Goal: Task Accomplishment & Management: Manage account settings

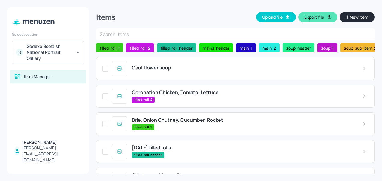
scroll to position [31, 0]
click at [158, 74] on div "Cauliflower soup" at bounding box center [235, 68] width 278 height 23
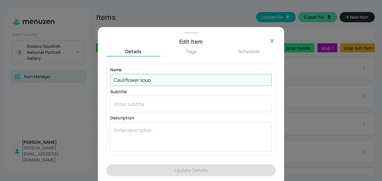
click at [164, 79] on input "Cauliflower soup" at bounding box center [190, 80] width 161 height 12
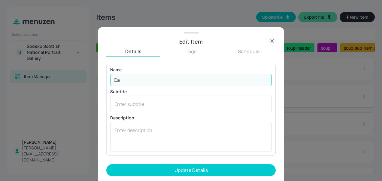
type input "C"
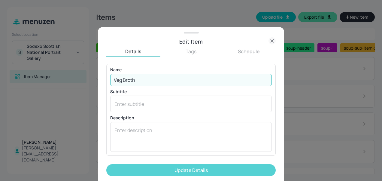
type input "Veg Broth"
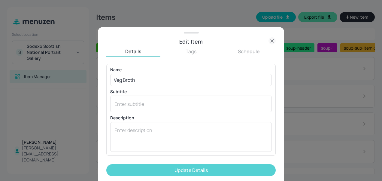
click at [218, 169] on button "Update Details" at bounding box center [190, 170] width 169 height 12
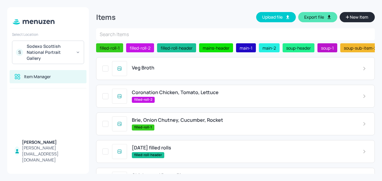
click at [218, 169] on div "Chicken and Bacon Pie main-2" at bounding box center [235, 178] width 278 height 23
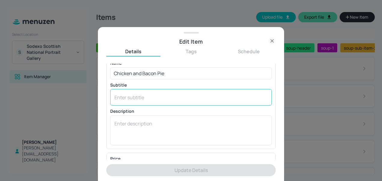
scroll to position [7, 0]
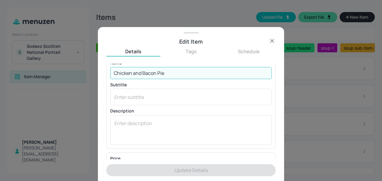
click at [180, 74] on input "Chicken and Bacon Pie" at bounding box center [190, 73] width 161 height 12
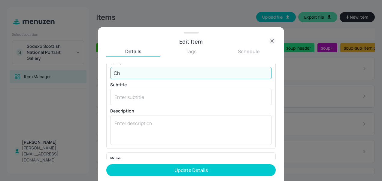
type input "C"
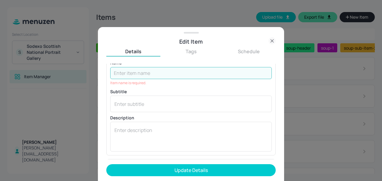
click at [271, 40] on icon at bounding box center [271, 41] width 3 height 3
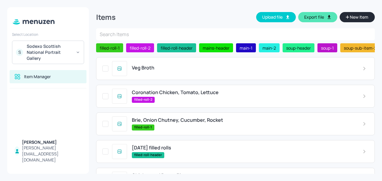
click at [187, 94] on span "Coronation Chicken, Tomato, Lettuce" at bounding box center [175, 92] width 87 height 6
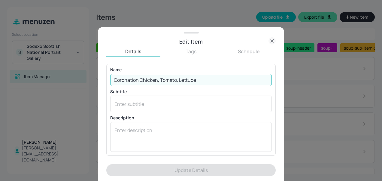
drag, startPoint x: 206, startPoint y: 77, endPoint x: 68, endPoint y: 77, distance: 138.6
click at [68, 77] on div "Edit Item Details Tags Schedule Name Coronation Chicken, Tomato, Lettuce ​ Subt…" at bounding box center [191, 90] width 382 height 181
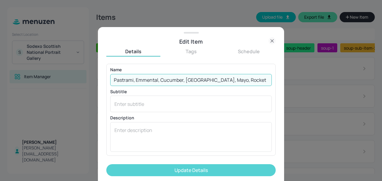
type input "Pastrami, Emmental, Cucumber, [GEOGRAPHIC_DATA], Mayo, Rocket"
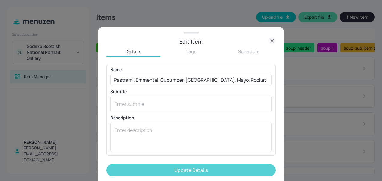
click at [185, 170] on button "Update Details" at bounding box center [190, 170] width 169 height 12
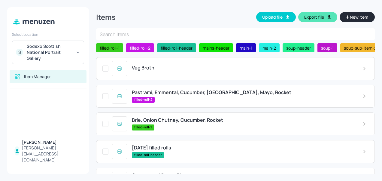
click at [205, 123] on span "Brie, Onion Chutney, Cucumber, Rocket" at bounding box center [177, 120] width 91 height 6
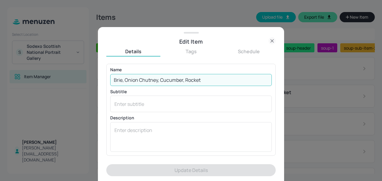
click at [209, 81] on input "Brie, Onion Chutney, Cucumber, Rocket" at bounding box center [190, 80] width 161 height 12
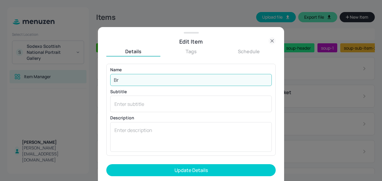
type input "B"
type input "Mozzarella, Tomato, [PERSON_NAME], Gem Lettuce"
click at [106, 164] on button "Update Details" at bounding box center [190, 170] width 169 height 12
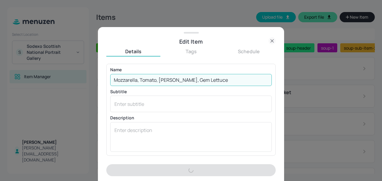
click at [209, 81] on input "Mozzarella, Tomato, [PERSON_NAME], Gem Lettuce" at bounding box center [190, 80] width 161 height 12
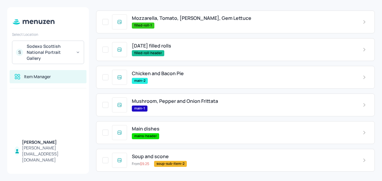
scroll to position [102, 0]
click at [162, 75] on span "Chicken and Bacon Pie" at bounding box center [158, 73] width 52 height 6
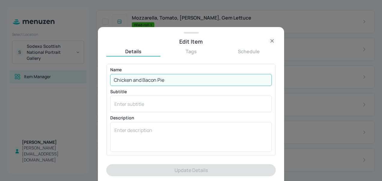
drag, startPoint x: 170, startPoint y: 82, endPoint x: 77, endPoint y: 78, distance: 93.1
click at [77, 78] on div "Edit Item Details Tags Schedule Name Chicken and Bacon Pie ​ Subtitle x ​ Descr…" at bounding box center [191, 90] width 382 height 181
type input "X"
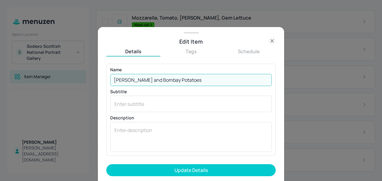
type input "[PERSON_NAME] and Bombay Potatoes"
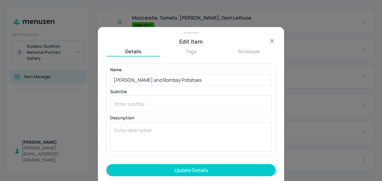
click at [77, 78] on div at bounding box center [191, 90] width 382 height 181
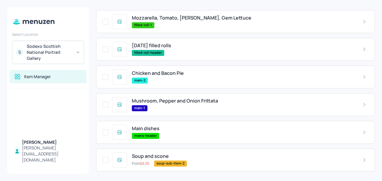
click at [77, 78] on div "Item Manager" at bounding box center [47, 77] width 67 height 6
click at [167, 71] on span "Chicken and Bacon Pie" at bounding box center [158, 73] width 52 height 6
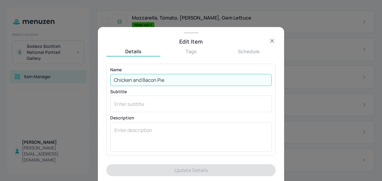
drag, startPoint x: 171, startPoint y: 79, endPoint x: 50, endPoint y: 79, distance: 121.5
click at [50, 79] on div "Edit Item Details Tags Schedule Name Chicken and Bacon Pie ​ Subtitle x ​ Descr…" at bounding box center [191, 90] width 382 height 181
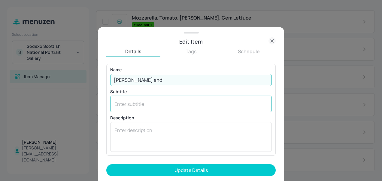
type input "[PERSON_NAME] and Bombay Potatoes"
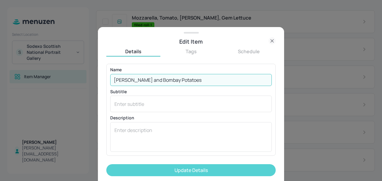
click at [186, 171] on button "Update Details" at bounding box center [190, 170] width 169 height 12
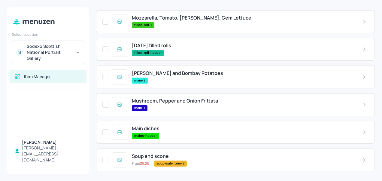
click at [180, 100] on span "Mushroom, Pepper and Onion Frittata" at bounding box center [175, 101] width 86 height 6
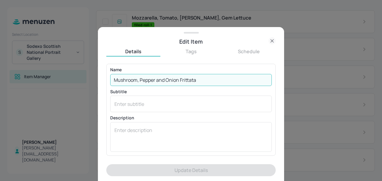
drag, startPoint x: 208, startPoint y: 77, endPoint x: 61, endPoint y: 79, distance: 147.1
click at [61, 79] on div "Edit Item Details Tags Schedule Name Mushroom, Pepper and Onion Frittata ​ Subt…" at bounding box center [191, 90] width 382 height 181
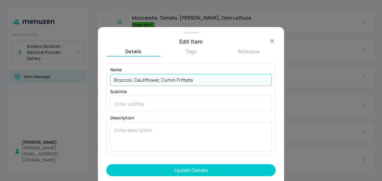
type input "Broccoli, Cauliflower, Cumin Frittata"
click at [106, 164] on button "Update Details" at bounding box center [190, 170] width 169 height 12
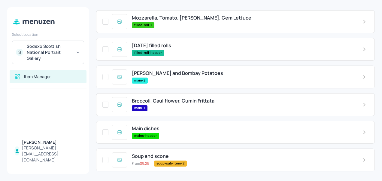
click at [61, 79] on div "Item Manager" at bounding box center [48, 76] width 77 height 13
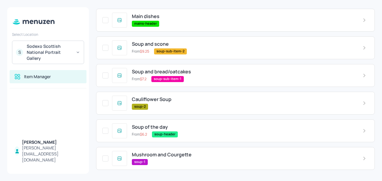
scroll to position [214, 0]
click at [164, 152] on span "Mushroom and Courgette" at bounding box center [162, 154] width 60 height 6
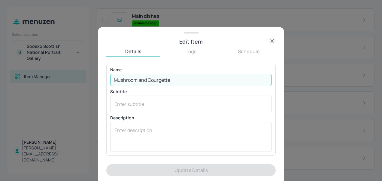
drag, startPoint x: 182, startPoint y: 80, endPoint x: 22, endPoint y: 74, distance: 160.0
click at [22, 74] on div "Edit Item Details Tags Schedule Name Mushroom and Courgette ​ Subtitle x ​ Desc…" at bounding box center [191, 90] width 382 height 181
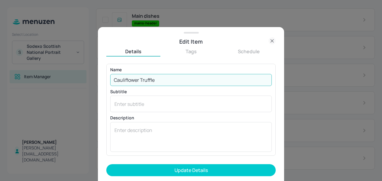
type input "Cauliflower Truffle"
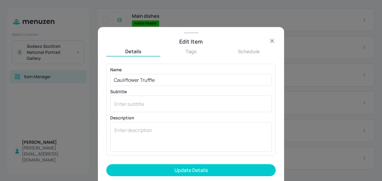
click at [22, 74] on div at bounding box center [191, 90] width 382 height 181
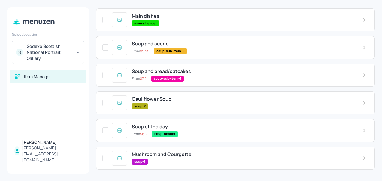
click at [165, 156] on span "Mushroom and Courgette" at bounding box center [162, 154] width 60 height 6
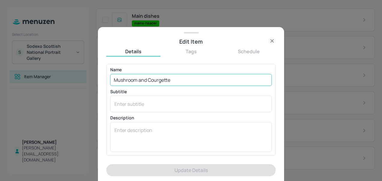
click at [178, 81] on input "Mushroom and Courgette" at bounding box center [190, 80] width 161 height 12
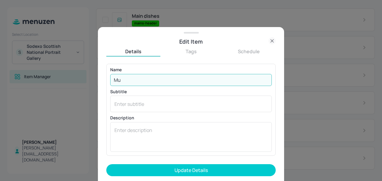
type input "M"
type input "Cauliflower Truffle"
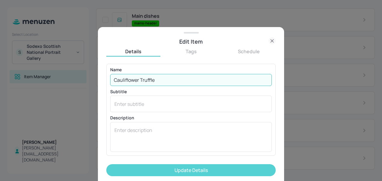
click at [194, 170] on button "Update Details" at bounding box center [190, 170] width 169 height 12
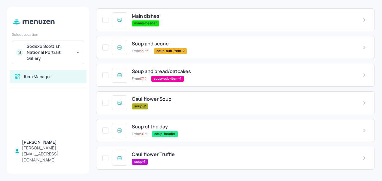
click at [194, 170] on div "Veg Broth Pastrami, Emmental, Cucumber, [GEOGRAPHIC_DATA], Mayo, Rocket filled-…" at bounding box center [235, 8] width 278 height 331
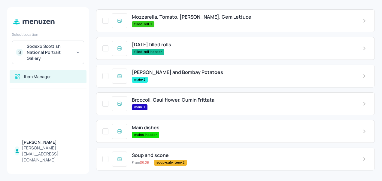
scroll to position [102, 0]
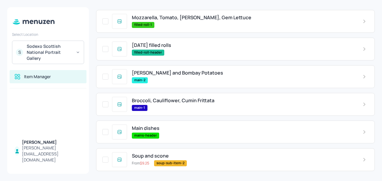
click at [274, 118] on div "Veg Broth Pastrami, Emmental, Cucumber, [GEOGRAPHIC_DATA], Mayo, Rocket filled-…" at bounding box center [235, 120] width 278 height 331
click at [158, 74] on span "[PERSON_NAME] and Bombay Potatoes" at bounding box center [177, 73] width 91 height 6
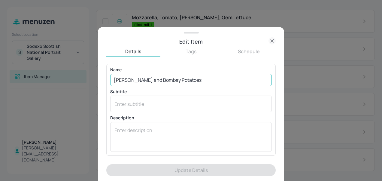
click at [116, 78] on input "[PERSON_NAME] and Bombay Potatoes" at bounding box center [190, 80] width 161 height 12
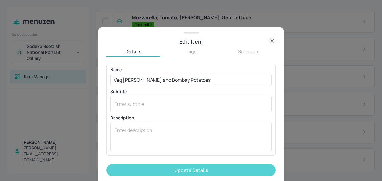
click at [189, 170] on button "Update Details" at bounding box center [190, 170] width 169 height 12
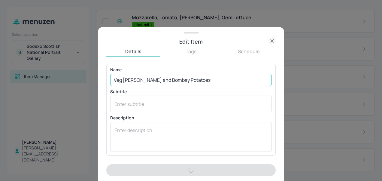
click at [121, 78] on input "Veg [PERSON_NAME] and Bombay Potatoes" at bounding box center [190, 80] width 161 height 12
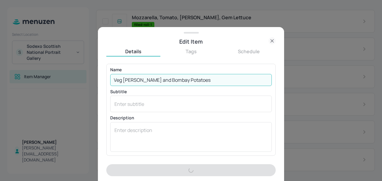
click at [121, 78] on input "Veg [PERSON_NAME] and Bombay Potatoes" at bounding box center [190, 80] width 161 height 12
type input "Vegetacurry and Bombay Potatoes"
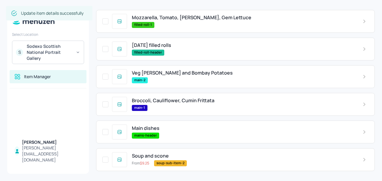
click at [150, 73] on span "Veg [PERSON_NAME] and Bombay Potatoes" at bounding box center [182, 73] width 101 height 6
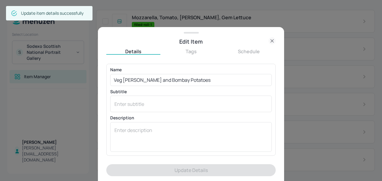
click at [150, 73] on div "Edit Item Details Tags Schedule Name Veg [PERSON_NAME] and Bombay Potatoes ​ Su…" at bounding box center [191, 104] width 186 height 154
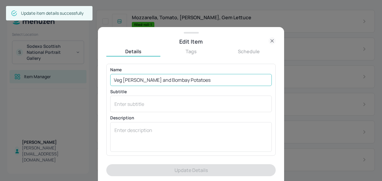
click at [121, 79] on input "Veg [PERSON_NAME] and Bombay Potatoes" at bounding box center [190, 80] width 161 height 12
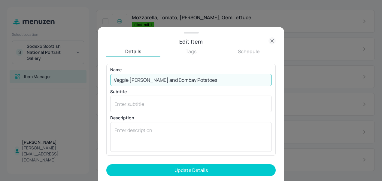
click at [132, 81] on input "Veggie [PERSON_NAME] and Bombay Potatoes" at bounding box center [190, 80] width 161 height 12
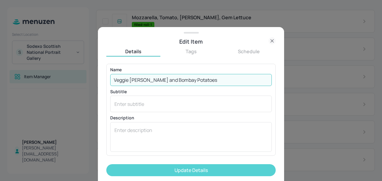
type input "Veggie [PERSON_NAME] and Bombay Potatoes"
click at [192, 167] on button "Update Details" at bounding box center [190, 170] width 169 height 12
